Goal: Task Accomplishment & Management: Manage account settings

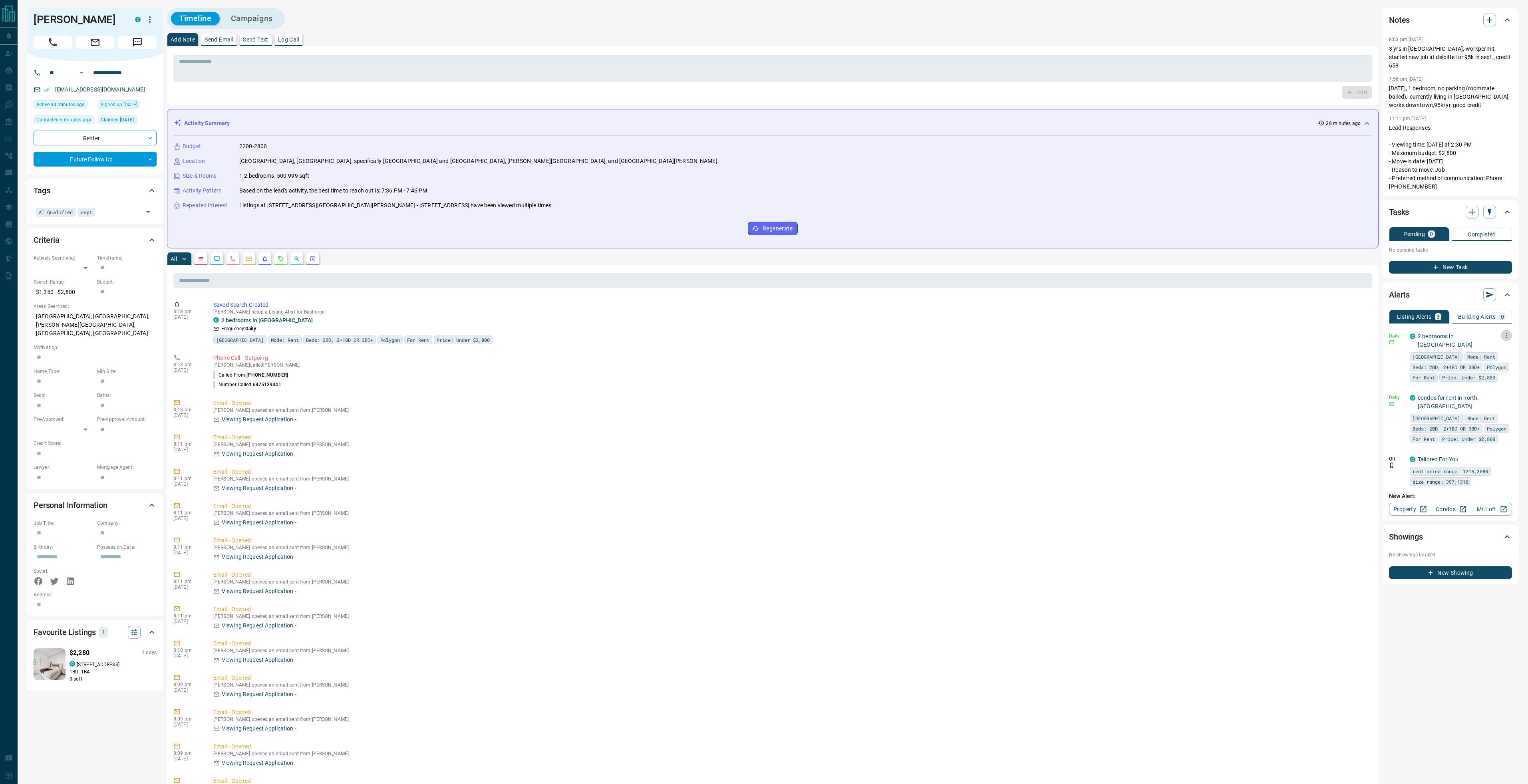
click at [1505, 332] on icon "button" at bounding box center [1507, 335] width 7 height 7
click at [1498, 339] on li "Send" at bounding box center [1493, 342] width 35 height 13
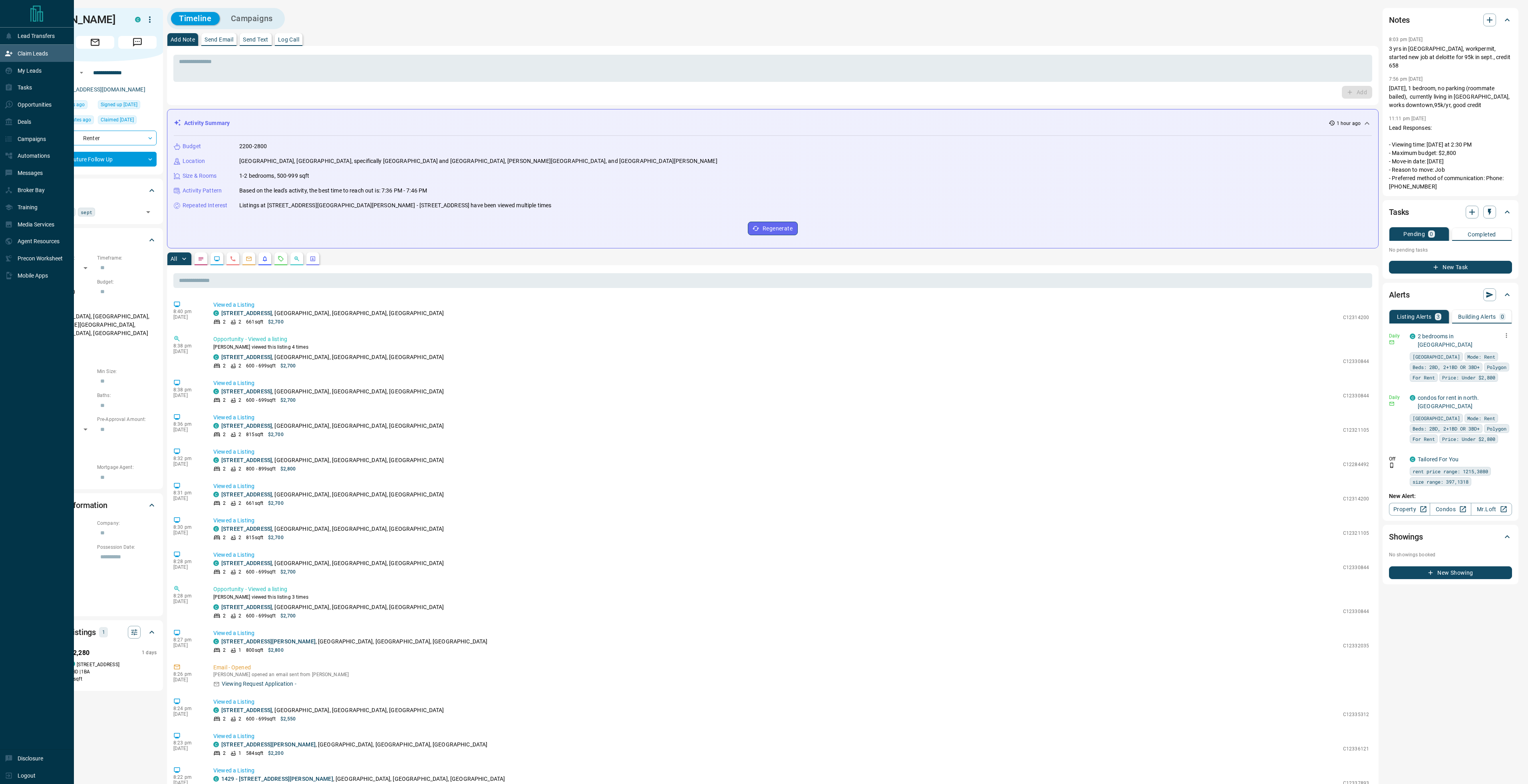
click at [15, 51] on div "Claim Leads" at bounding box center [26, 53] width 43 height 13
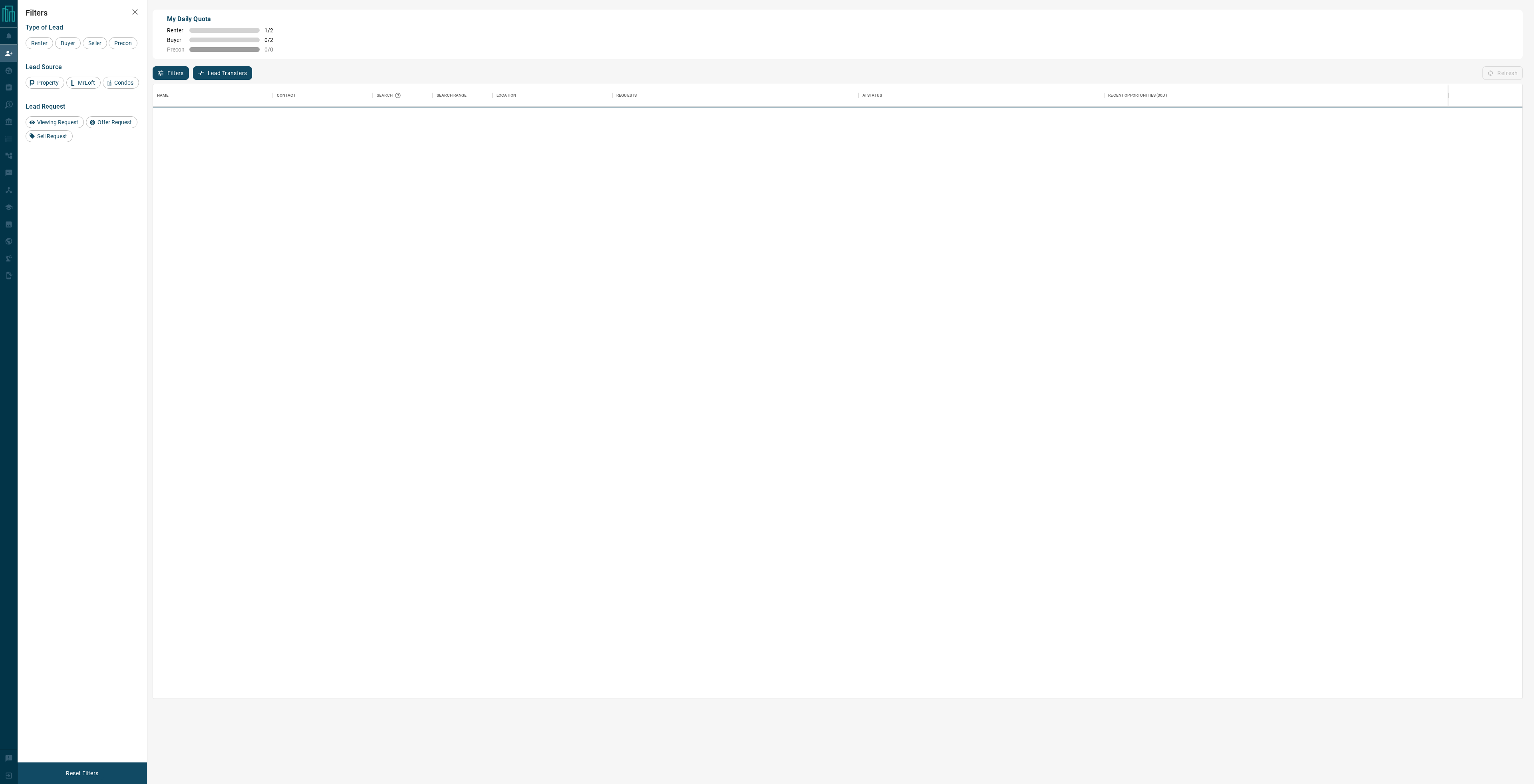
scroll to position [608, 1364]
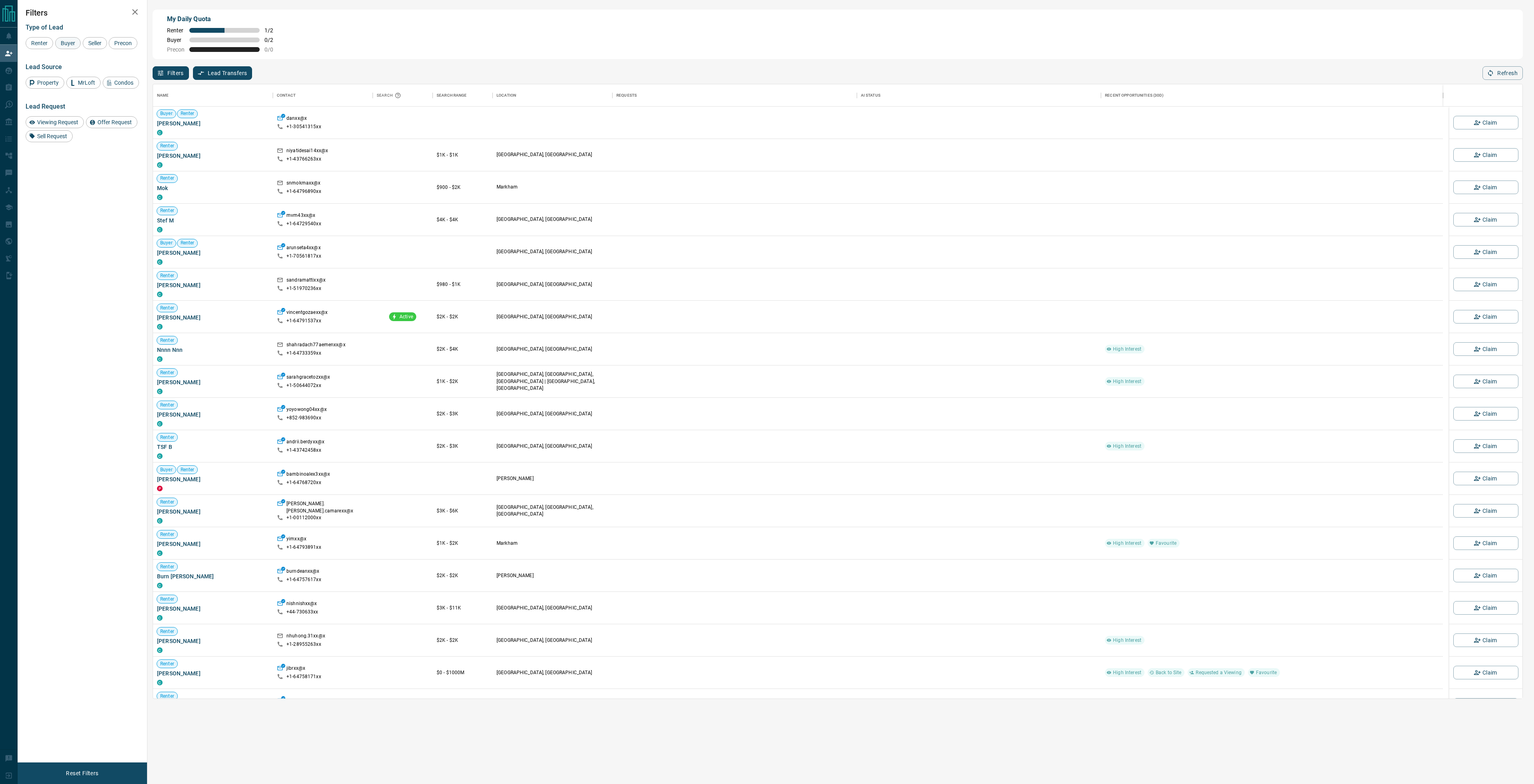
click at [61, 42] on span "Buyer" at bounding box center [68, 43] width 20 height 7
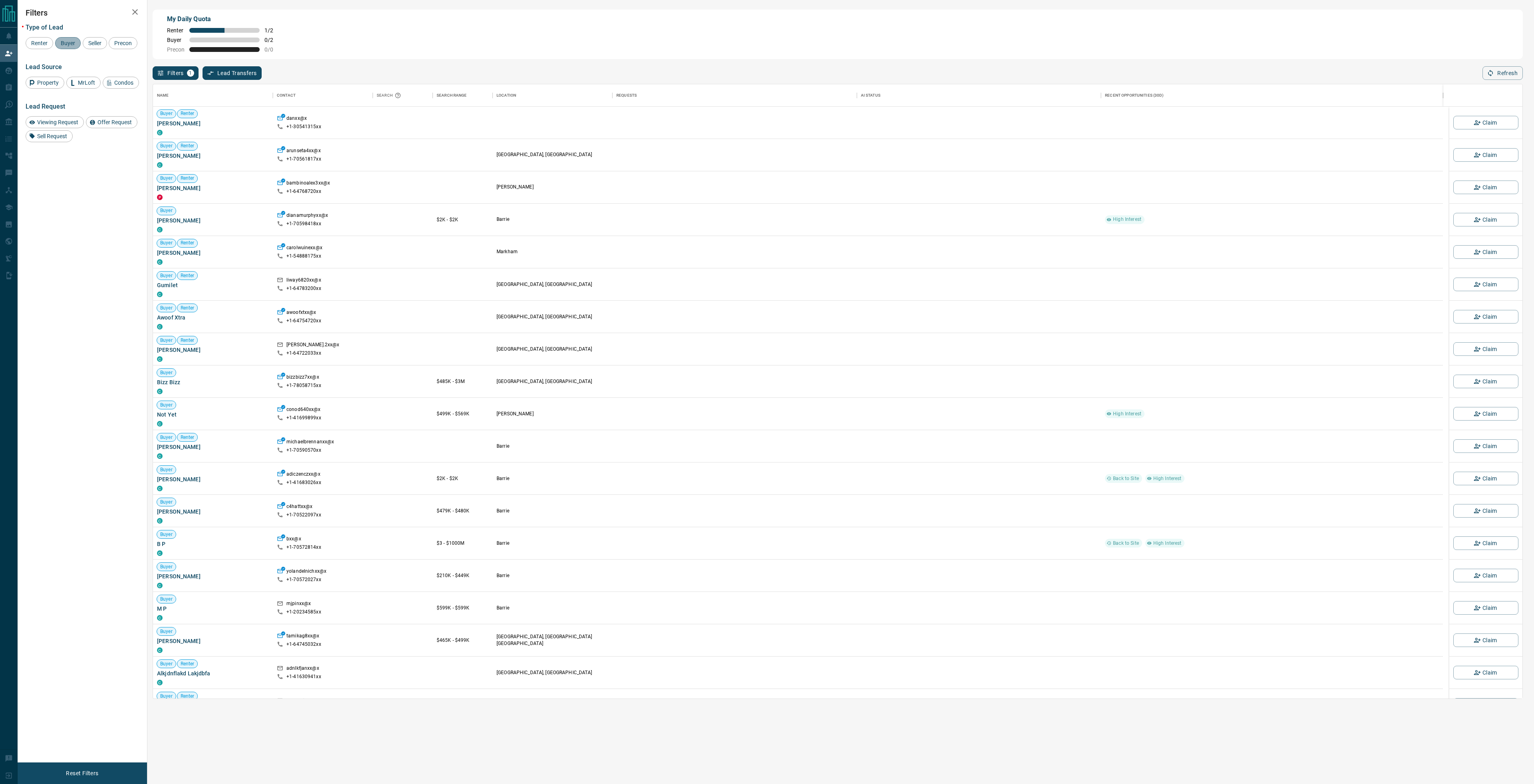
click at [60, 44] on span "Buyer" at bounding box center [68, 43] width 20 height 7
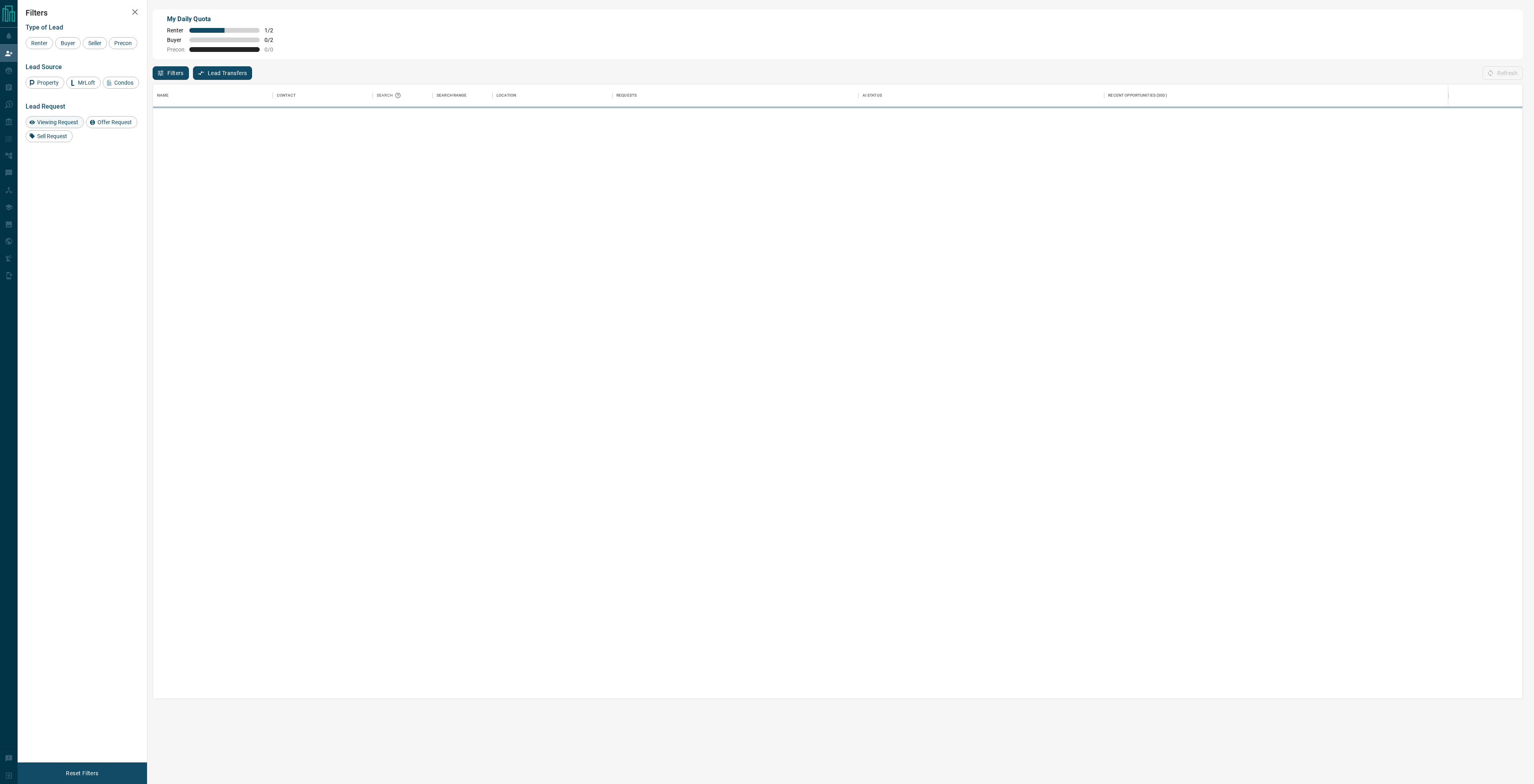
click at [57, 121] on span "Viewing Request" at bounding box center [58, 122] width 46 height 7
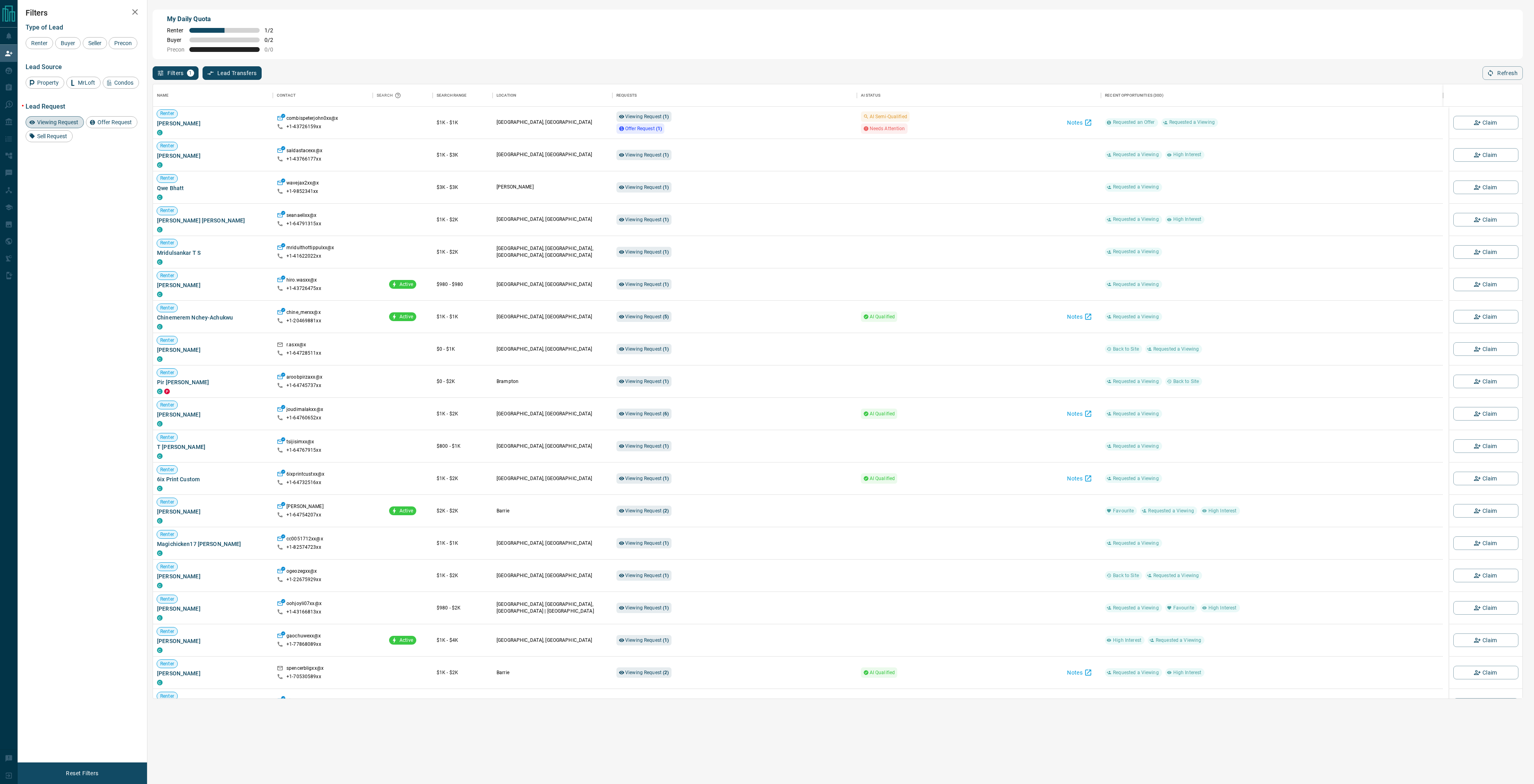
click at [57, 120] on span "Viewing Request" at bounding box center [58, 122] width 46 height 7
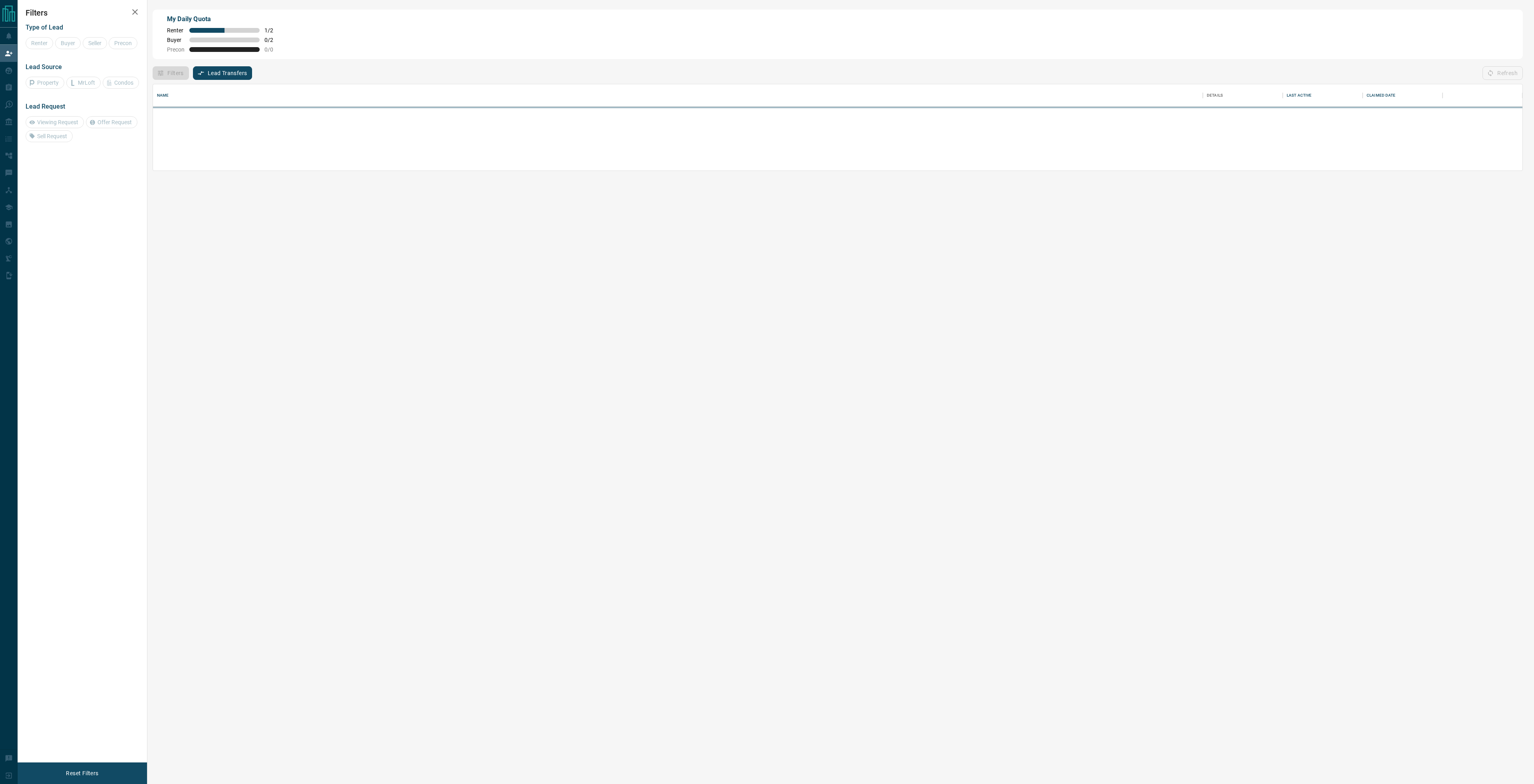
scroll to position [80, 1364]
